Goal: Task Accomplishment & Management: Manage account settings

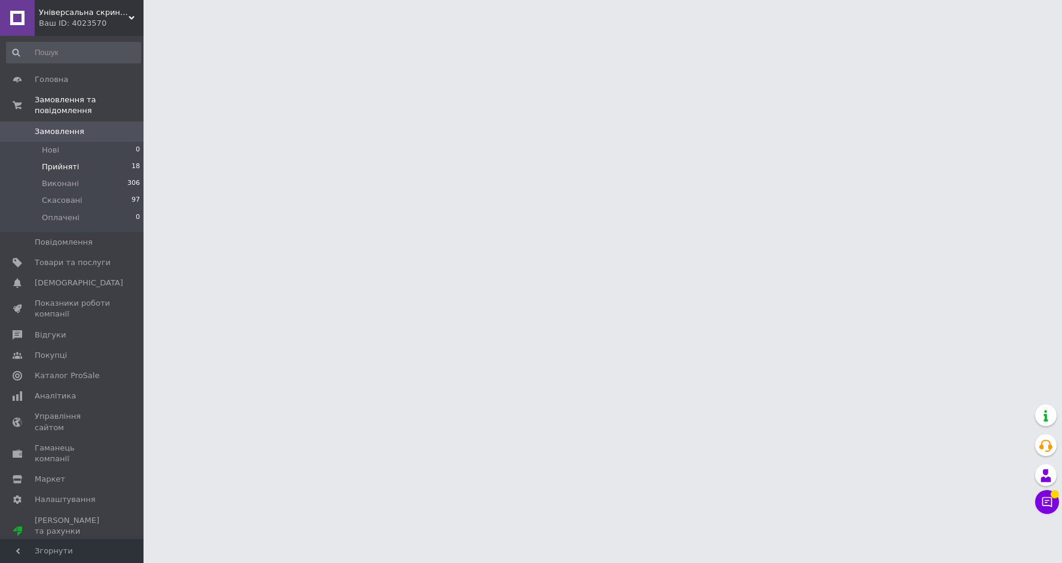
click at [109, 162] on li "Прийняті 18" at bounding box center [73, 166] width 147 height 17
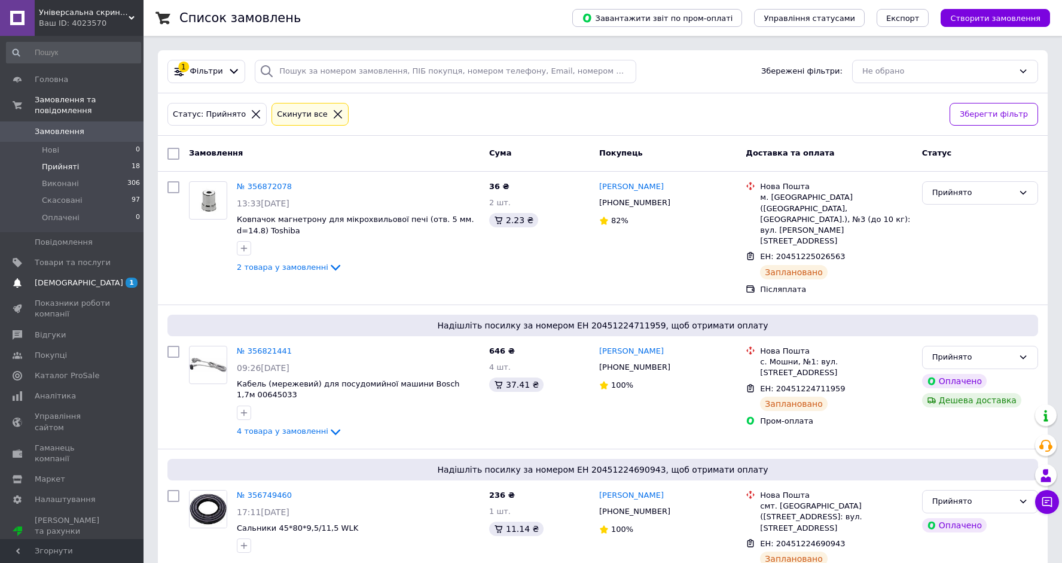
click at [56, 283] on span "[DEMOGRAPHIC_DATA]" at bounding box center [79, 282] width 88 height 11
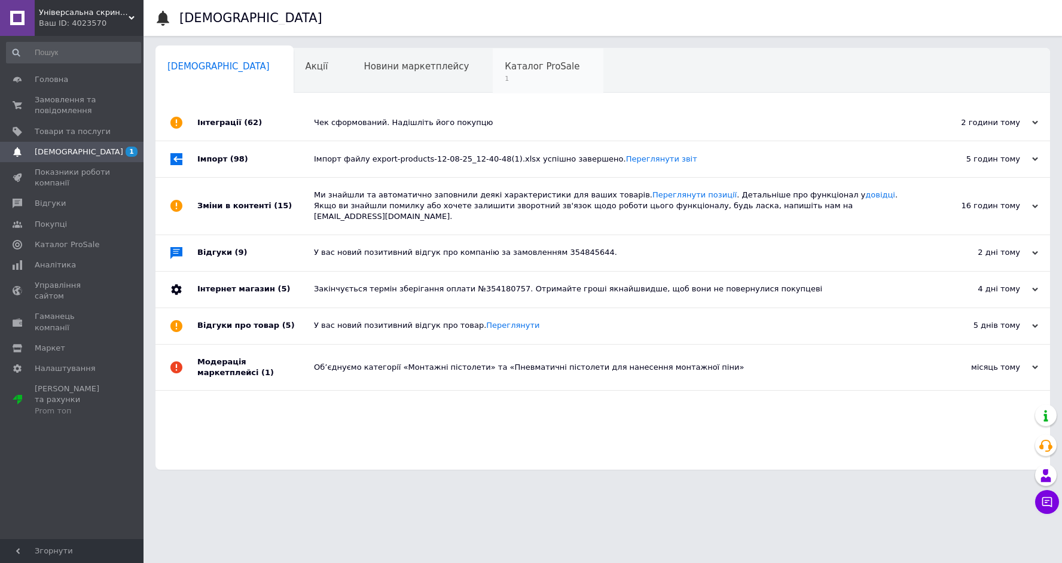
click at [505, 75] on span "1" at bounding box center [542, 78] width 75 height 9
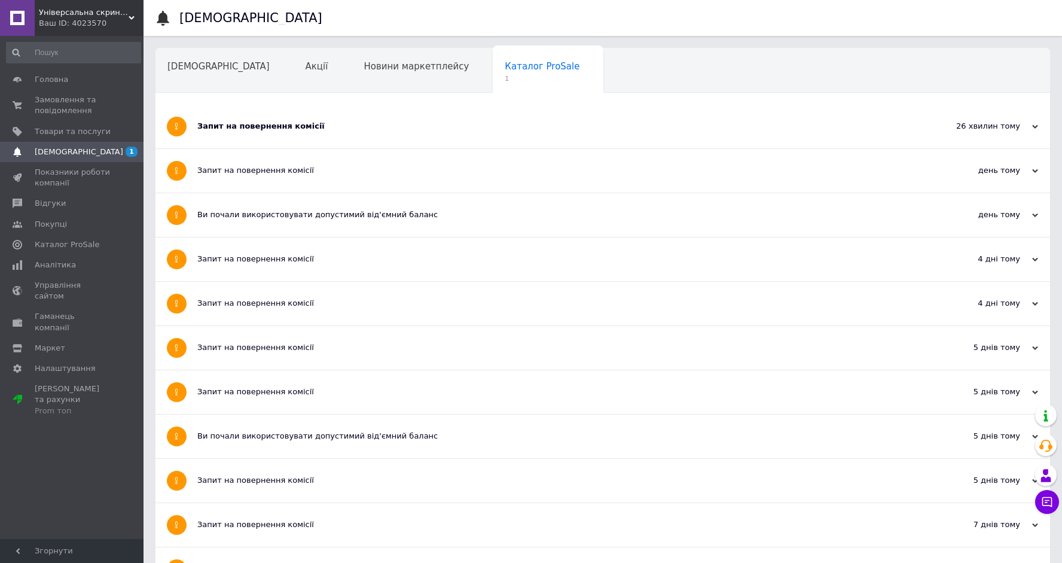
click at [255, 117] on div "Запит на повернення комісії" at bounding box center [557, 127] width 721 height 44
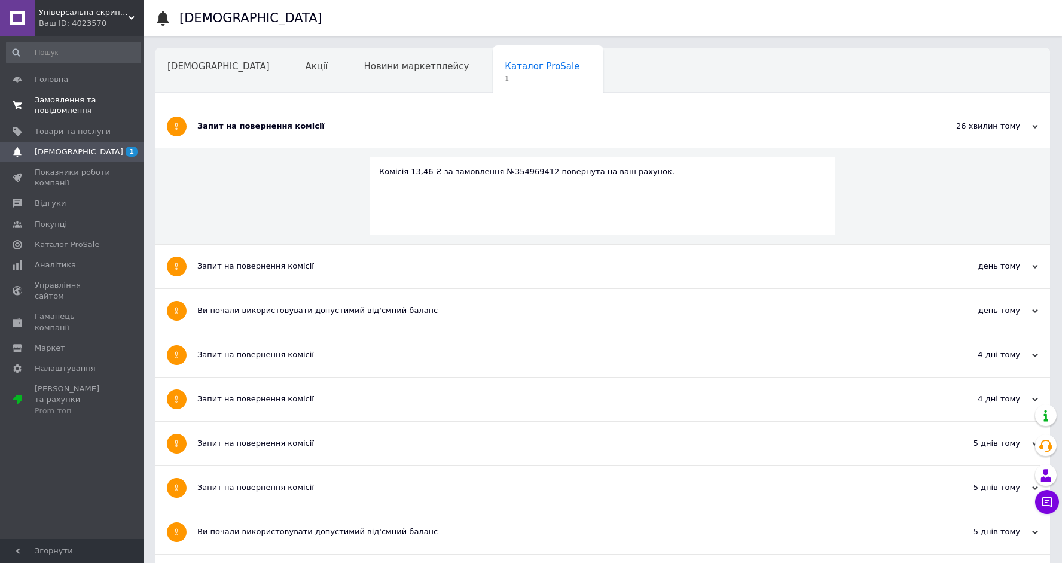
click at [79, 100] on span "Замовлення та повідомлення" at bounding box center [73, 105] width 76 height 22
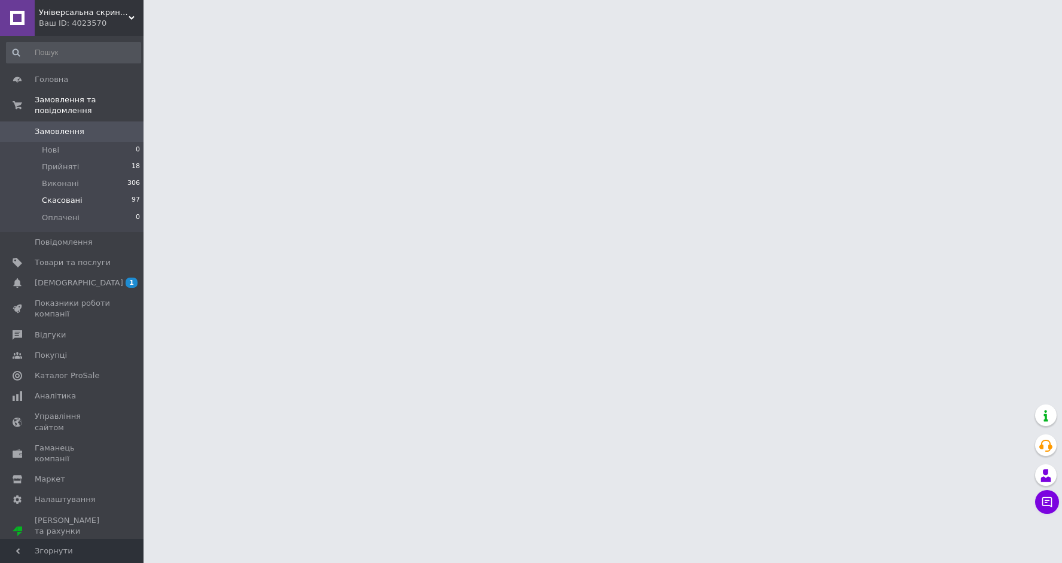
click at [65, 194] on li "Скасовані 97" at bounding box center [73, 200] width 147 height 17
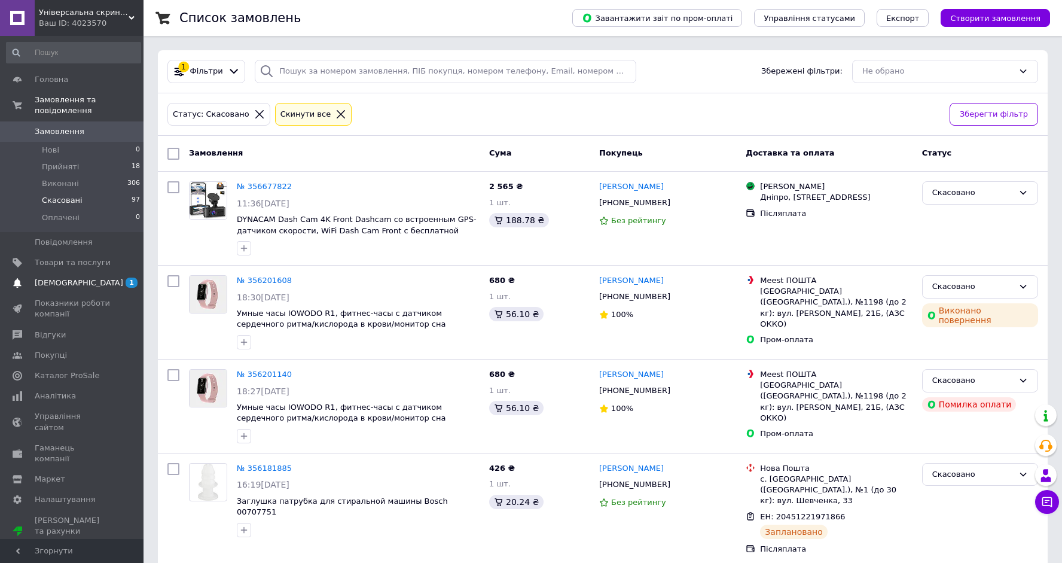
click at [53, 283] on span "[DEMOGRAPHIC_DATA]" at bounding box center [79, 282] width 88 height 11
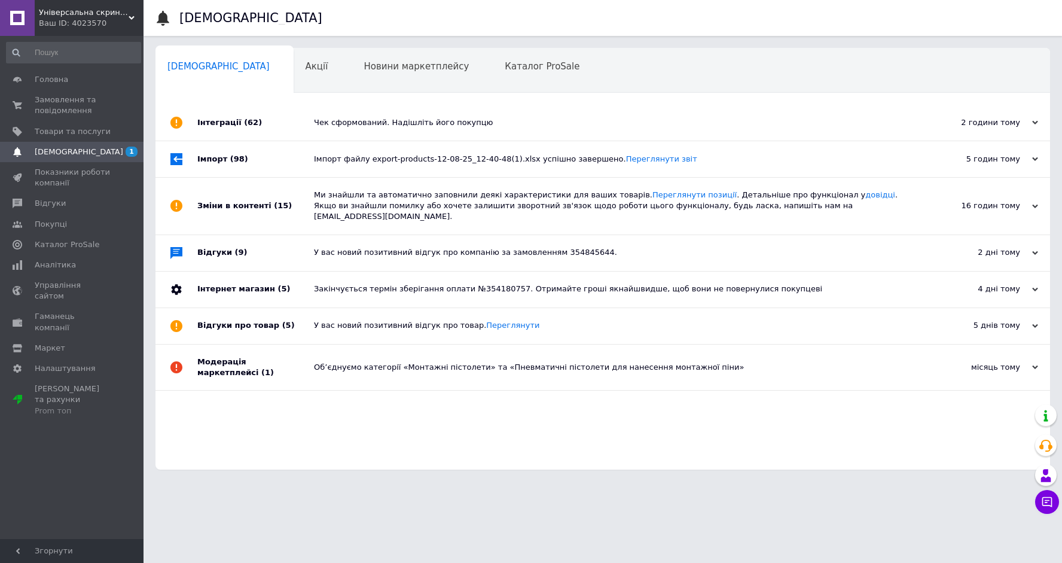
click at [222, 128] on div "Інтеграції (62)" at bounding box center [255, 123] width 117 height 36
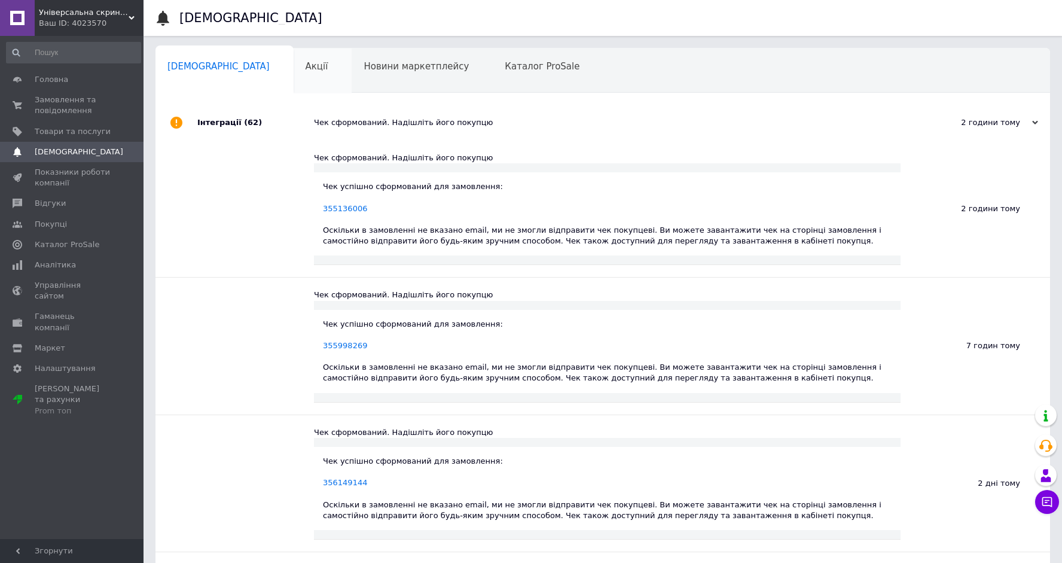
click at [294, 73] on div "Акції 0" at bounding box center [323, 70] width 59 height 45
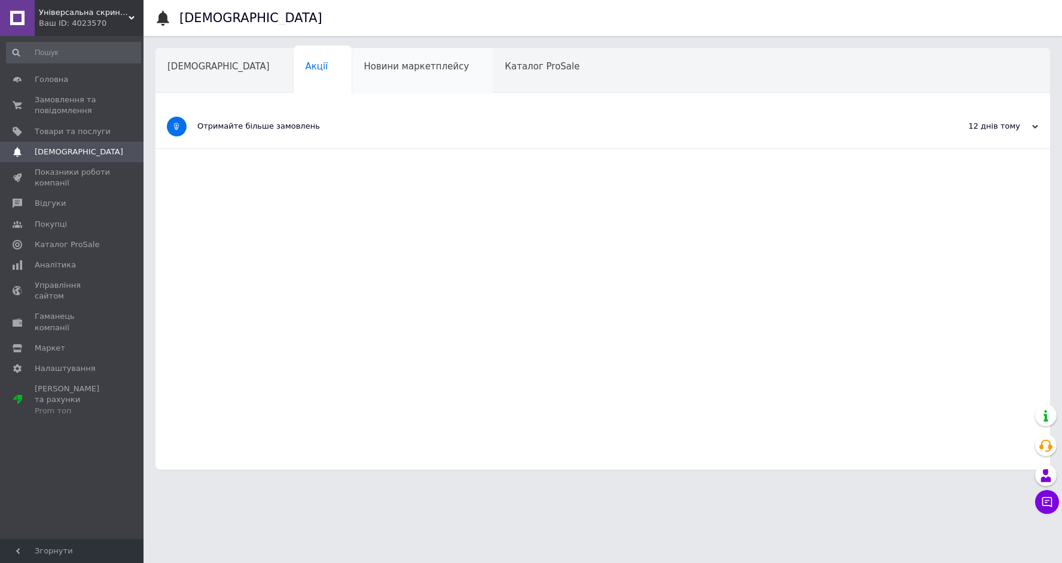
click at [364, 68] on span "Новини маркетплейсу" at bounding box center [416, 66] width 105 height 11
click at [505, 62] on span "Каталог ProSale" at bounding box center [542, 66] width 75 height 11
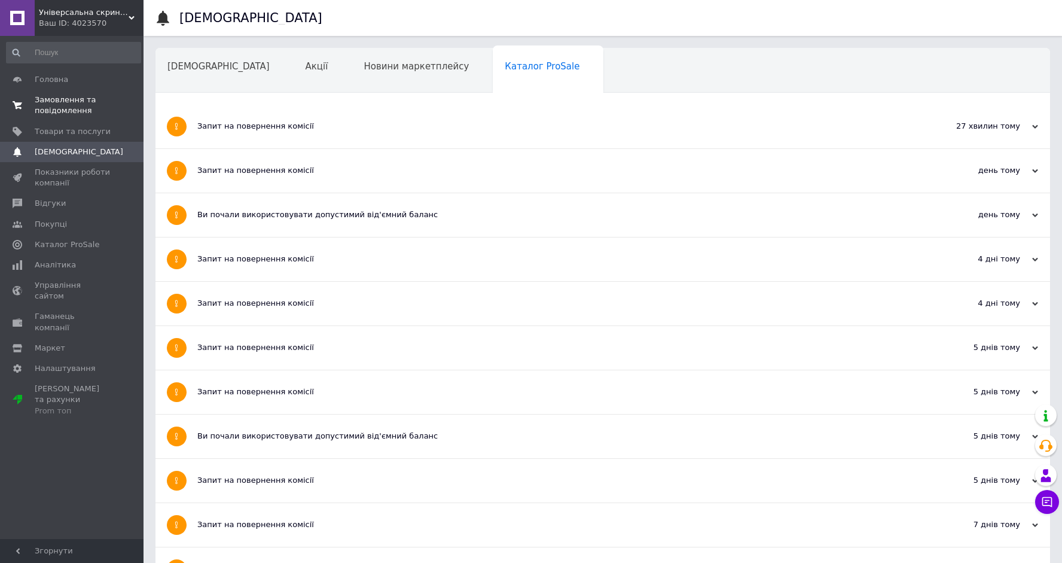
click at [68, 115] on span "Замовлення та повідомлення" at bounding box center [73, 105] width 76 height 22
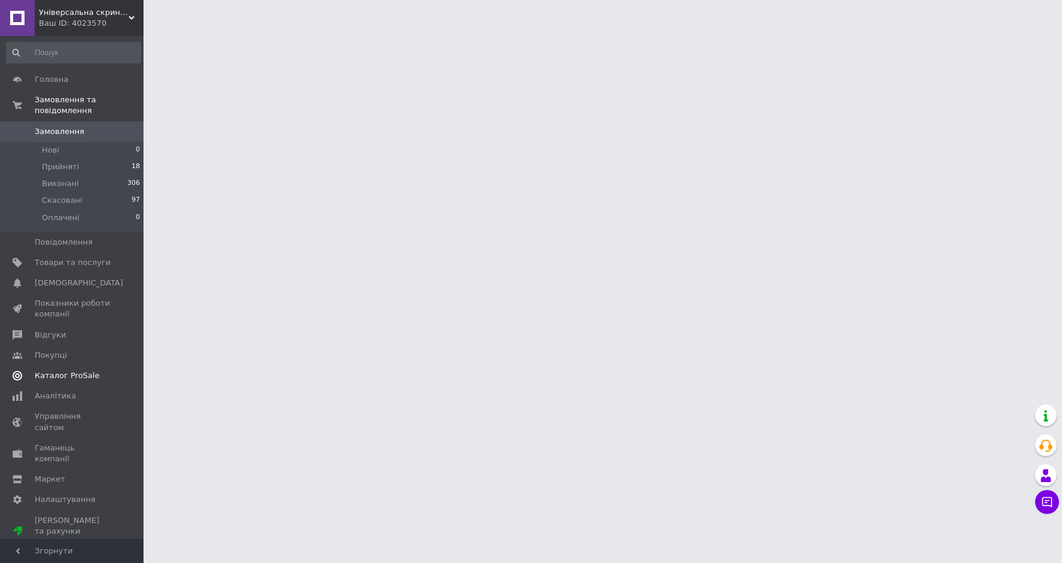
click at [53, 380] on link "Каталог ProSale" at bounding box center [73, 375] width 147 height 20
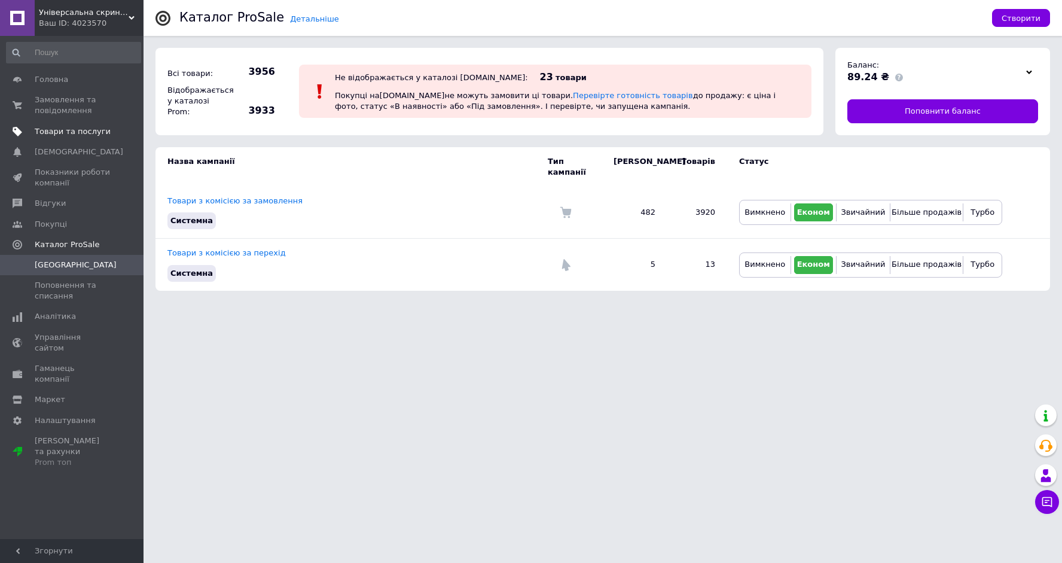
click at [67, 132] on span "Товари та послуги" at bounding box center [73, 131] width 76 height 11
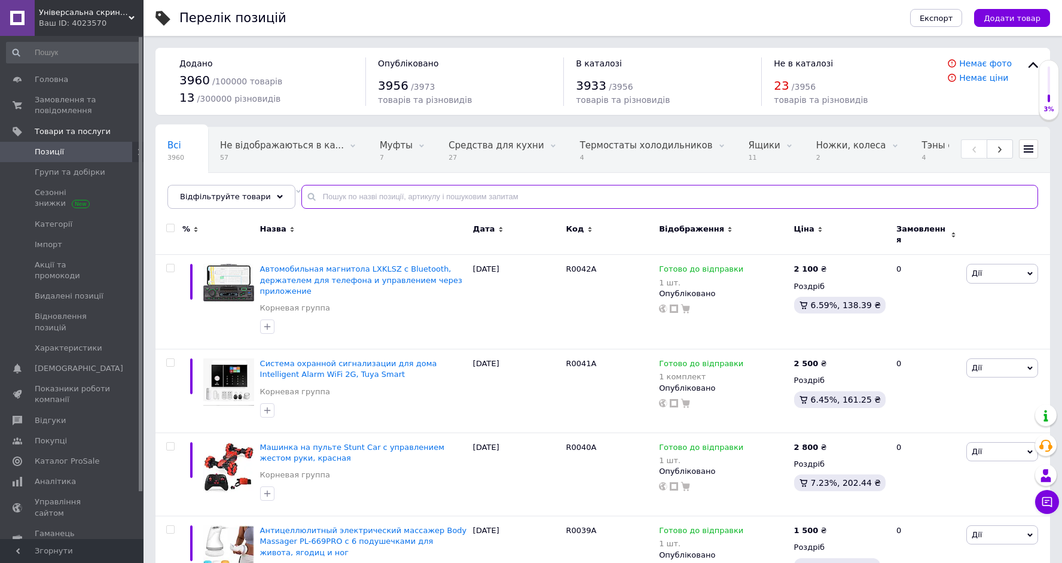
click at [392, 200] on input "text" at bounding box center [669, 197] width 737 height 24
paste input "Den0085"
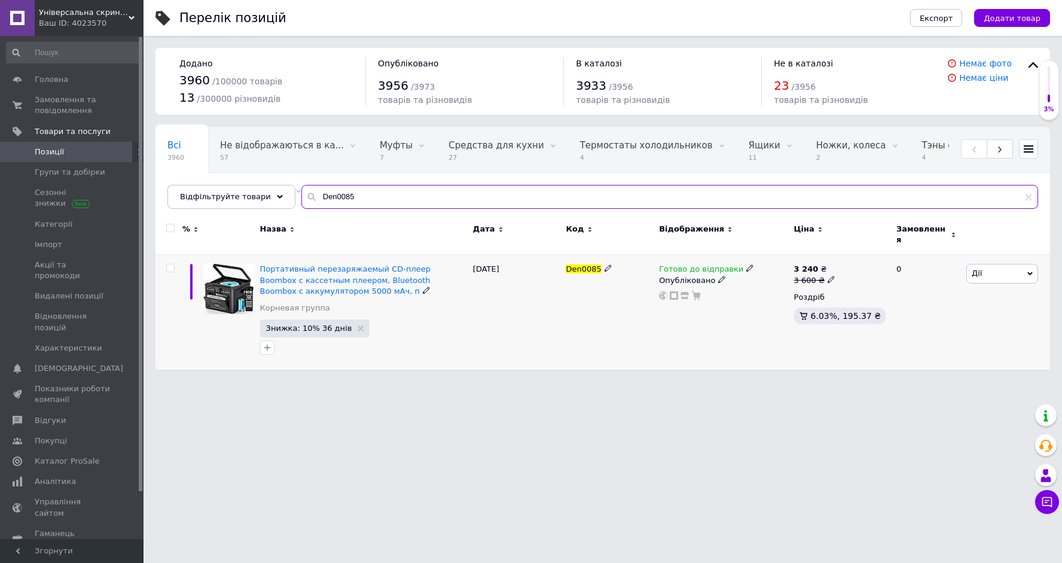
type input "Den0085"
click at [719, 276] on icon at bounding box center [721, 279] width 7 height 7
click at [708, 295] on li "Прихований" at bounding box center [720, 303] width 133 height 17
